Goal: Transaction & Acquisition: Purchase product/service

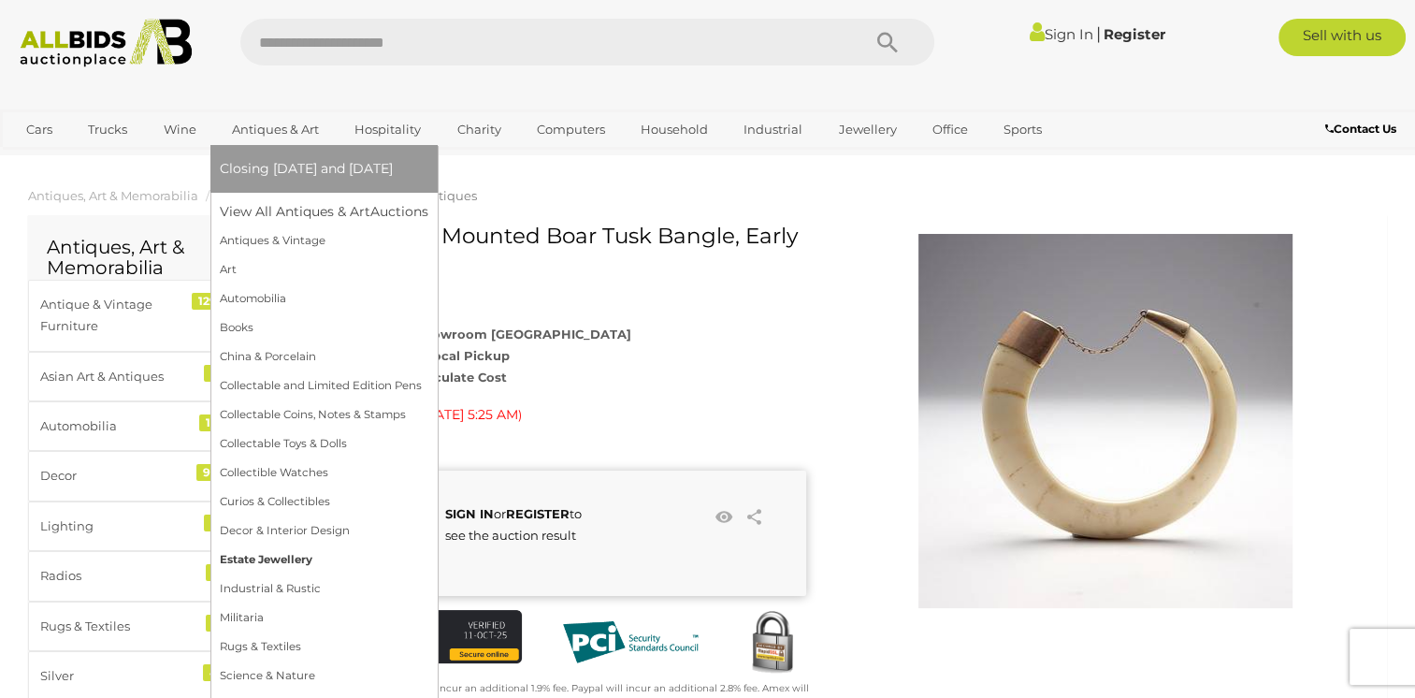
click at [251, 564] on link "Estate Jewellery" at bounding box center [324, 559] width 209 height 29
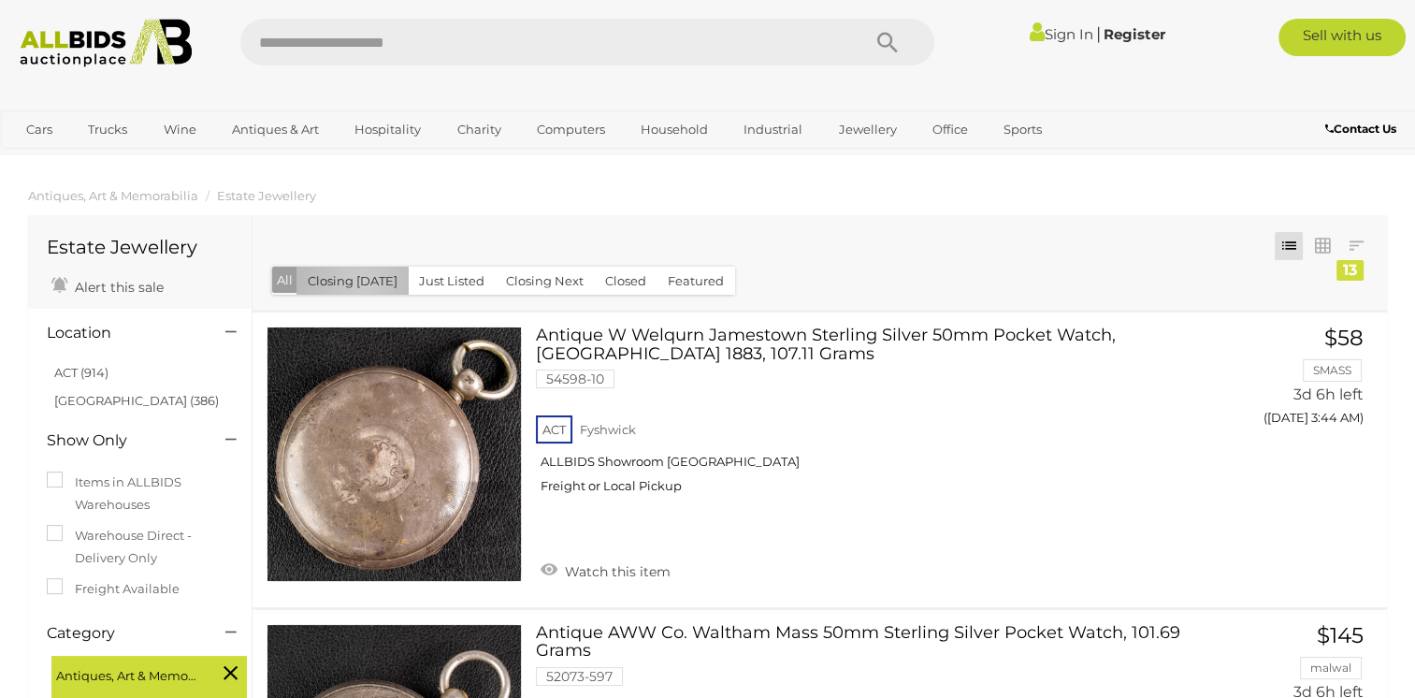
click at [361, 283] on button "Closing [DATE]" at bounding box center [353, 281] width 112 height 29
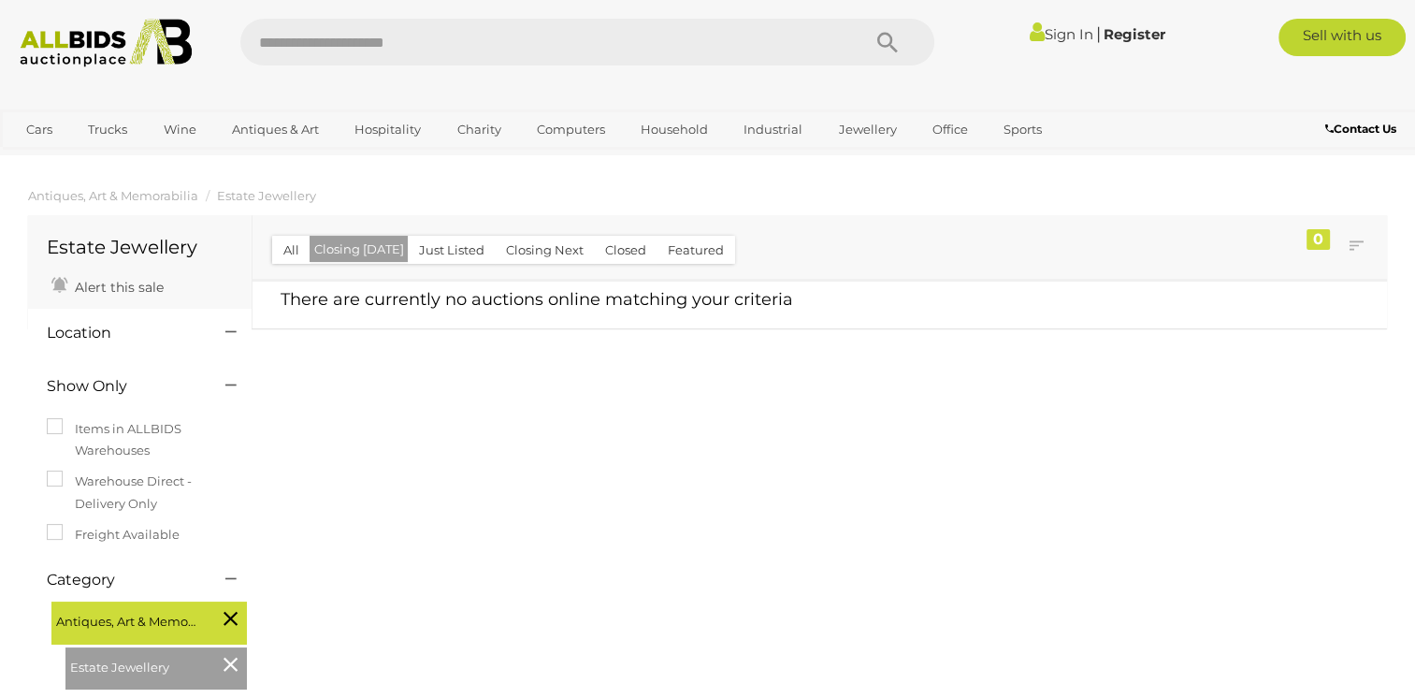
click at [513, 253] on button "Closing Next" at bounding box center [545, 250] width 100 height 29
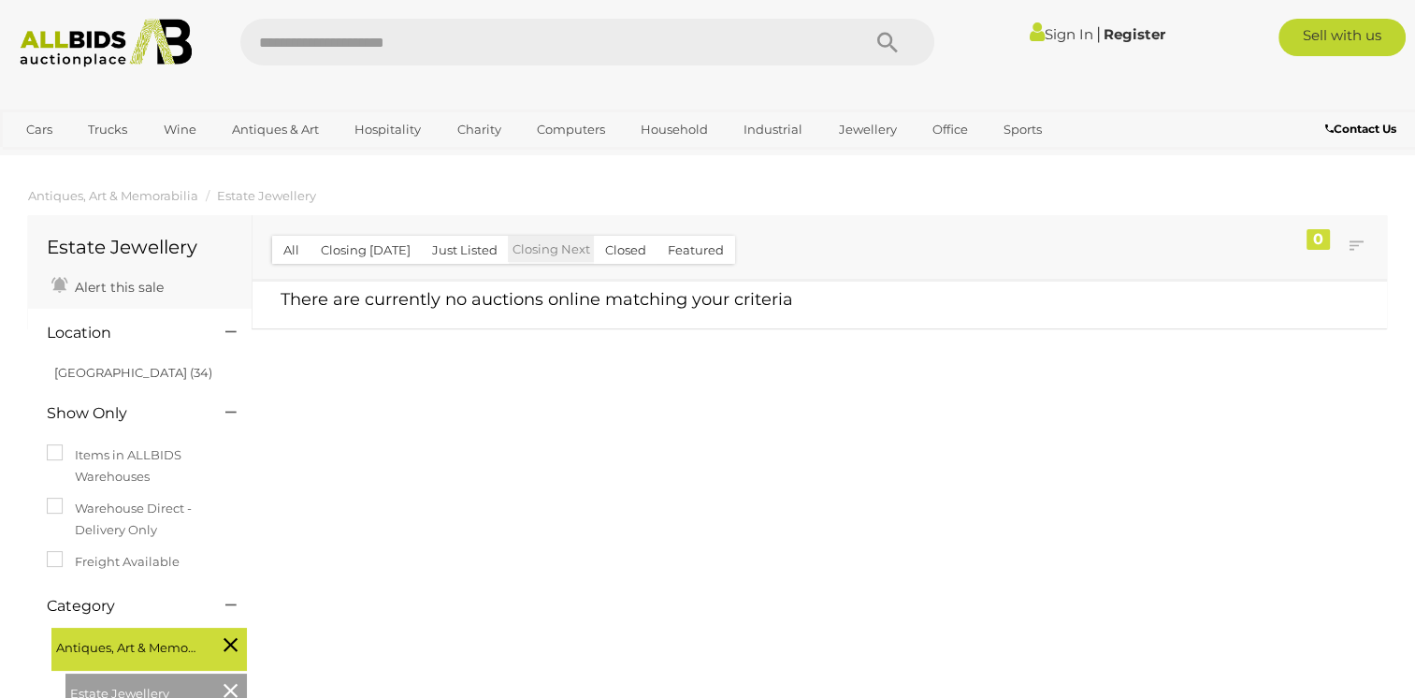
click at [292, 241] on button "All" at bounding box center [291, 250] width 38 height 29
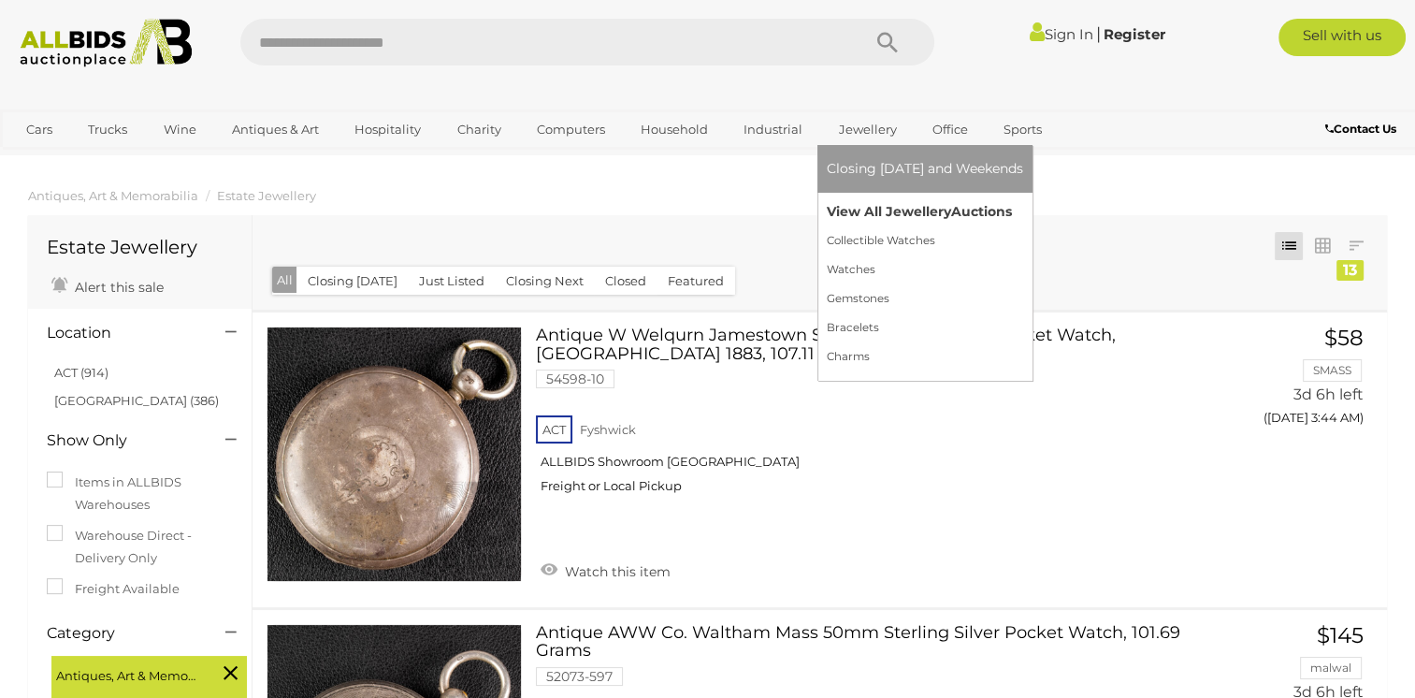
click at [863, 207] on link "View All Jewellery Auctions" at bounding box center [925, 211] width 196 height 29
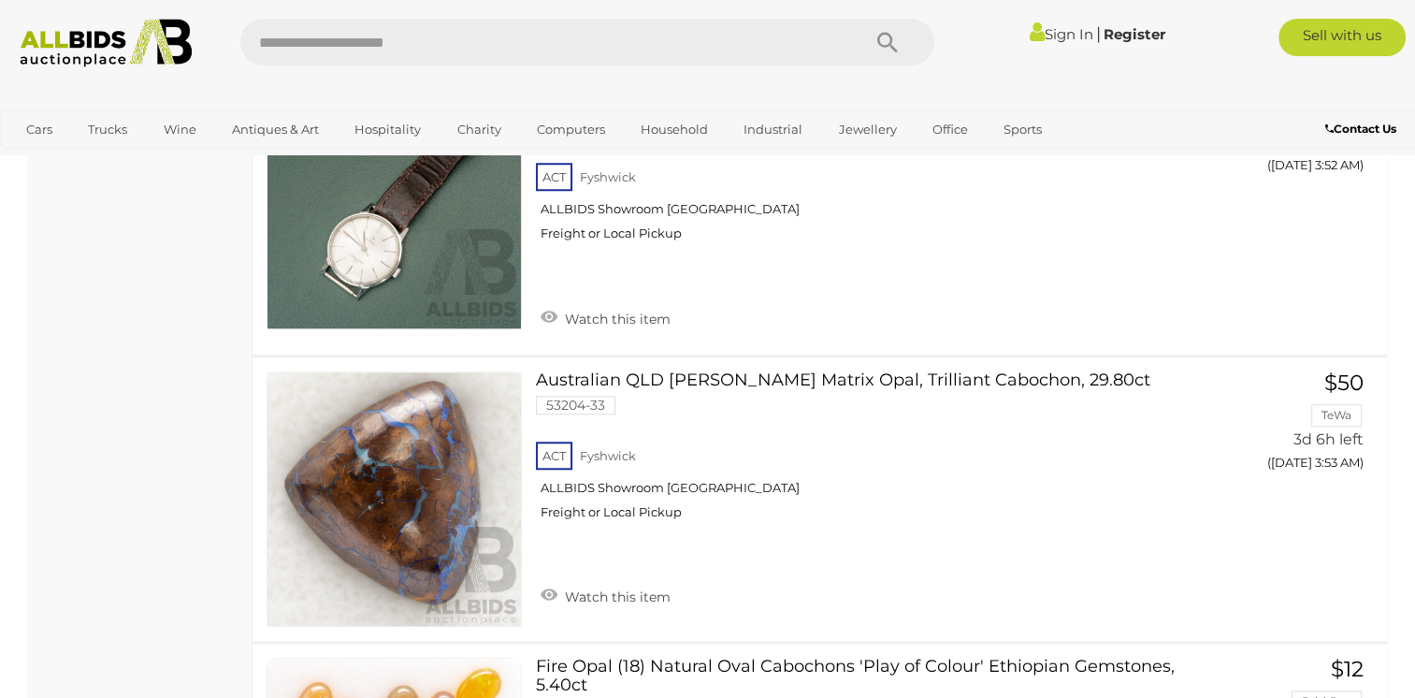
scroll to position [9268, 0]
